Goal: Use online tool/utility: Utilize a website feature to perform a specific function

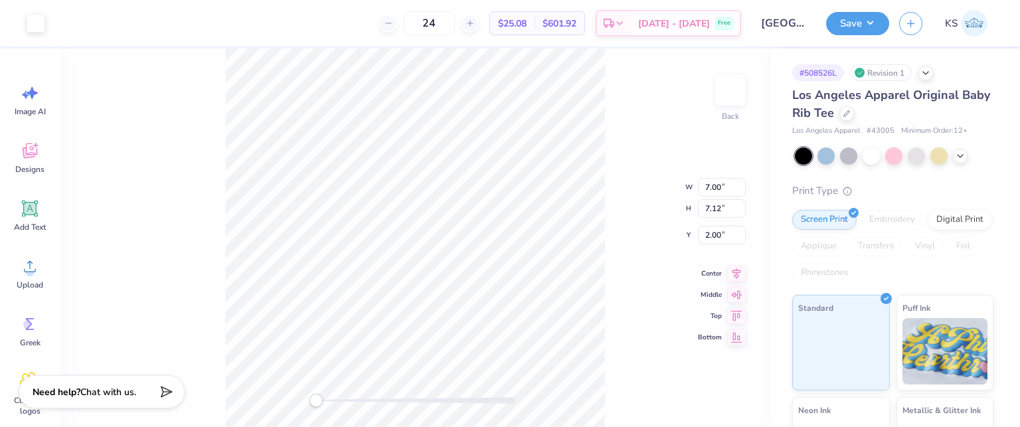
type input "6.02"
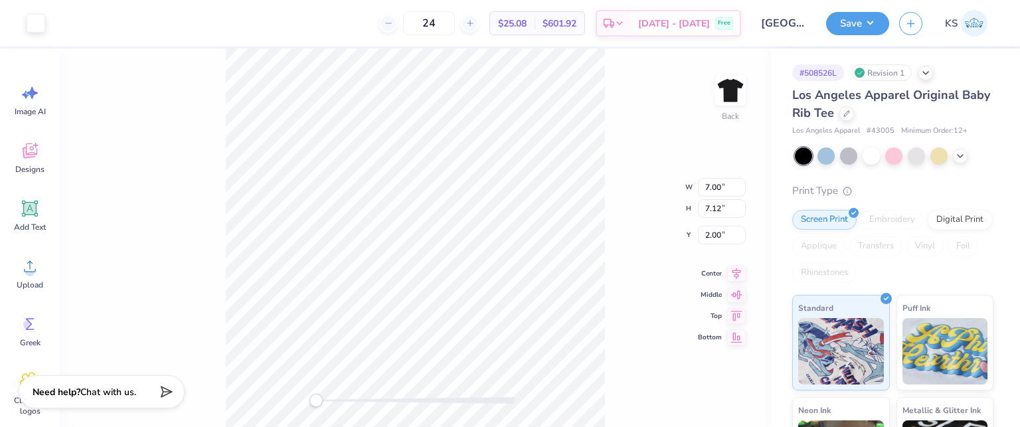
type input "6.13"
type input "2.99"
click at [740, 259] on icon at bounding box center [736, 260] width 9 height 11
click at [737, 262] on icon at bounding box center [736, 261] width 19 height 16
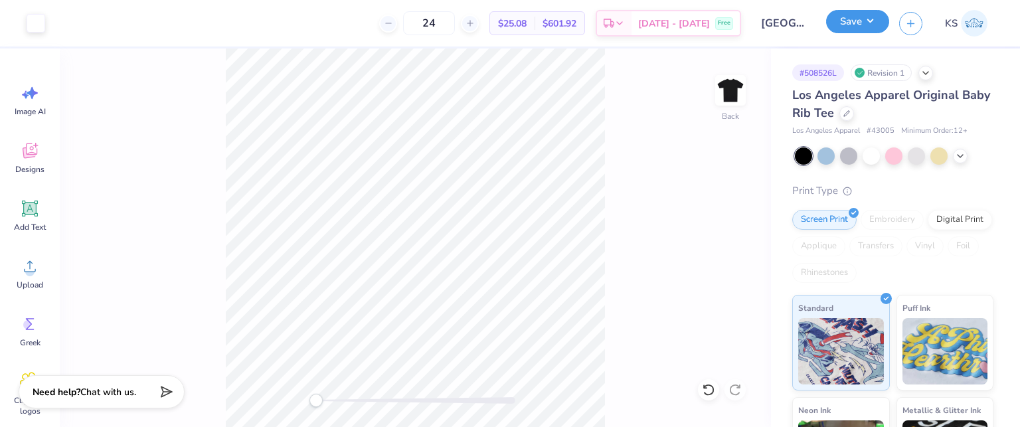
click at [857, 21] on button "Save" at bounding box center [857, 21] width 63 height 23
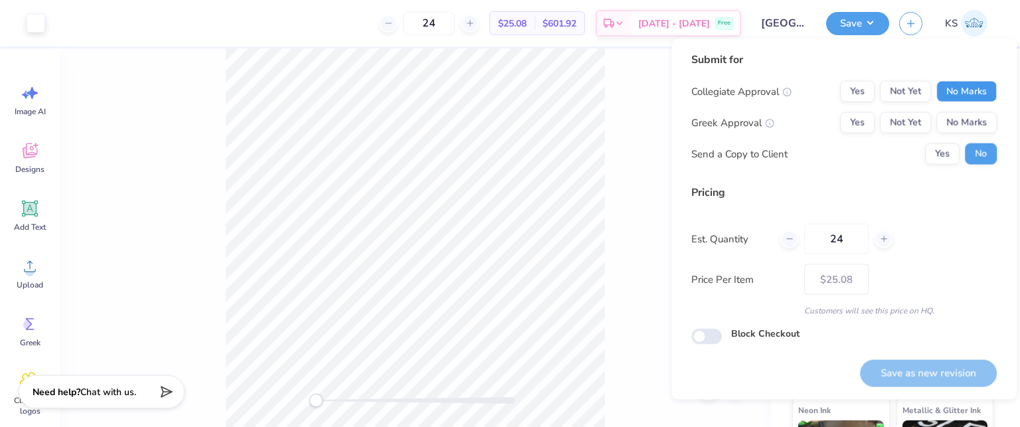
click at [947, 94] on button "No Marks" at bounding box center [966, 91] width 60 height 21
click at [871, 120] on button "Yes" at bounding box center [857, 122] width 35 height 21
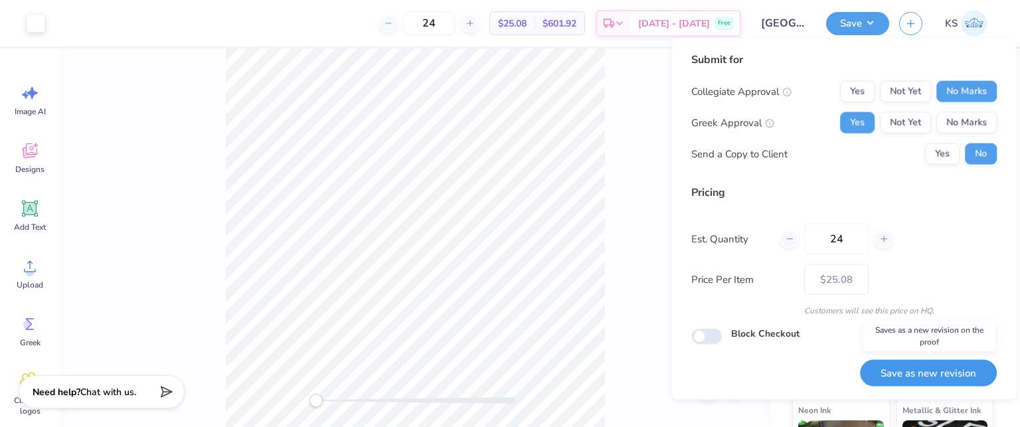
click at [934, 371] on button "Save as new revision" at bounding box center [928, 372] width 137 height 27
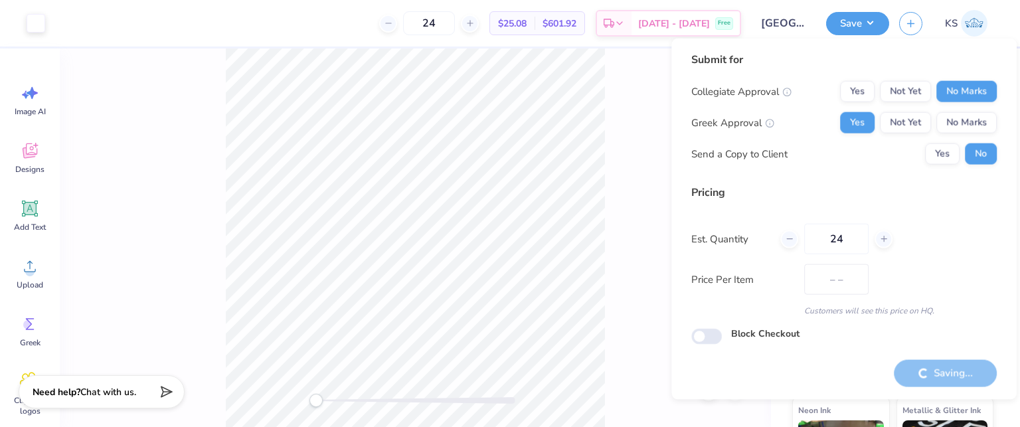
type input "$25.08"
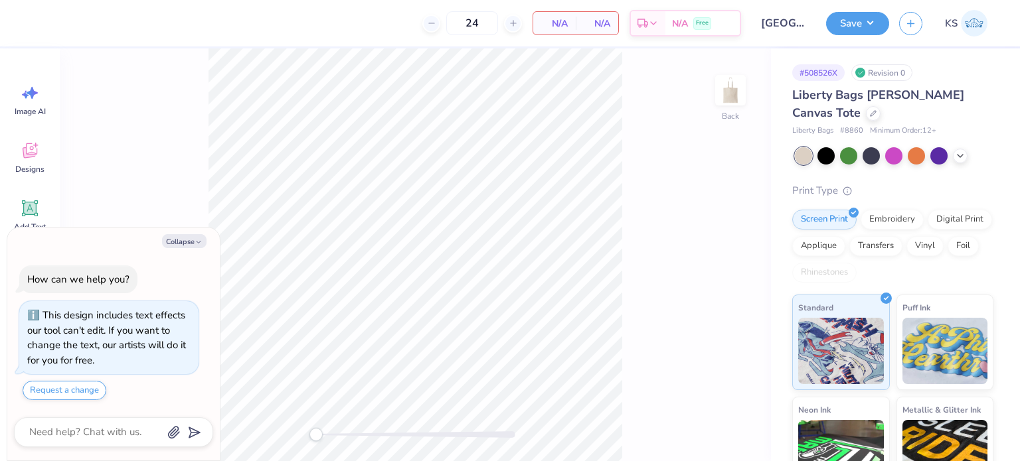
type textarea "x"
